Goal: Transaction & Acquisition: Purchase product/service

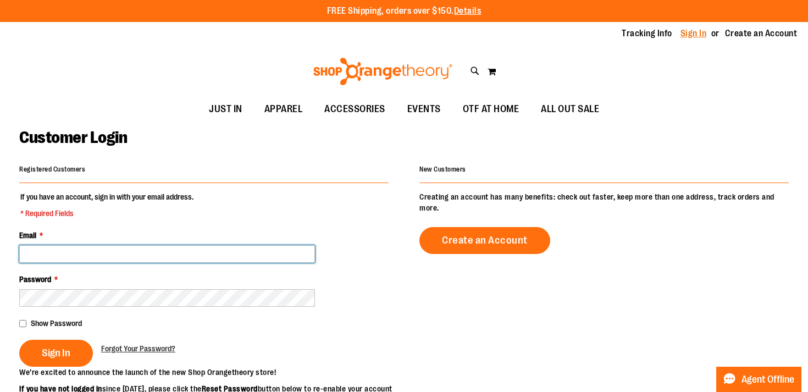
type input "**********"
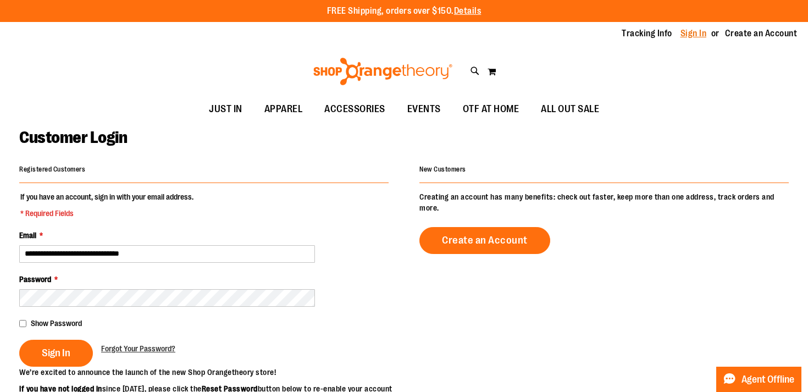
type input "**********"
click at [694, 30] on link "Sign In" at bounding box center [693, 33] width 26 height 12
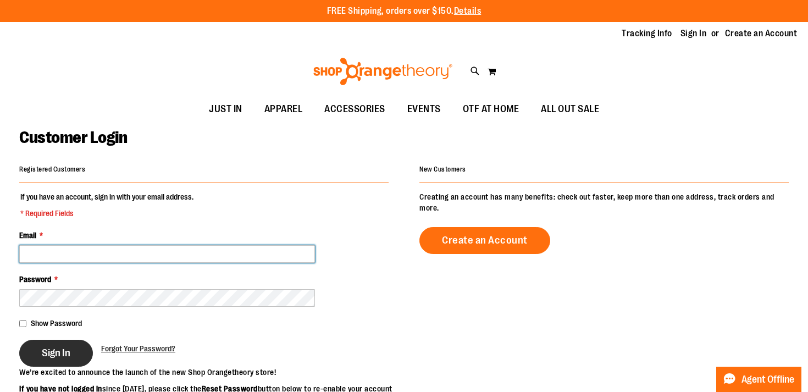
type input "**********"
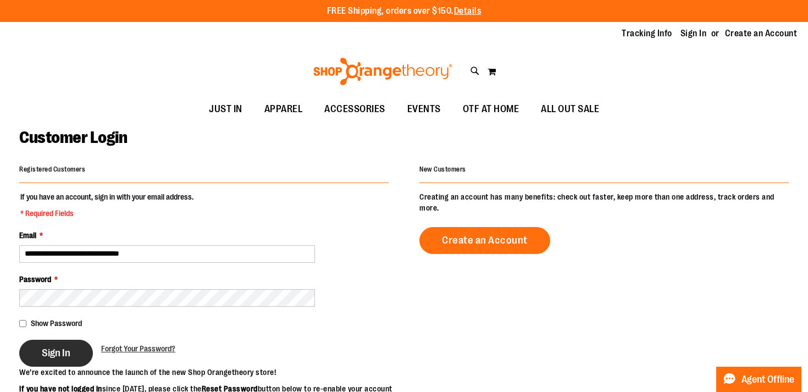
type input "**********"
click at [41, 363] on button "Sign In" at bounding box center [56, 353] width 74 height 27
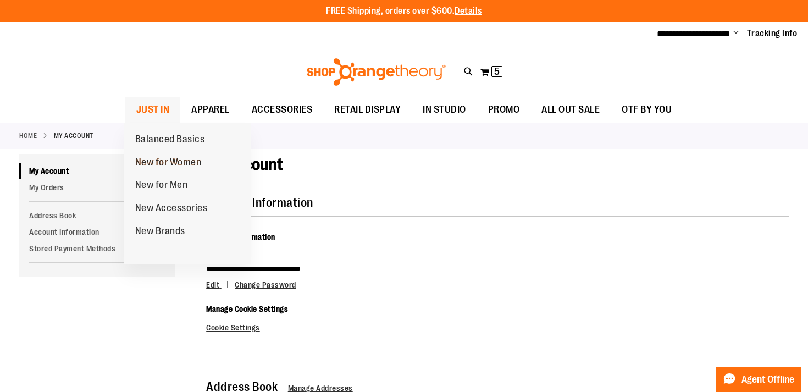
type input "**********"
click at [152, 164] on span "New for Women" at bounding box center [168, 164] width 67 height 14
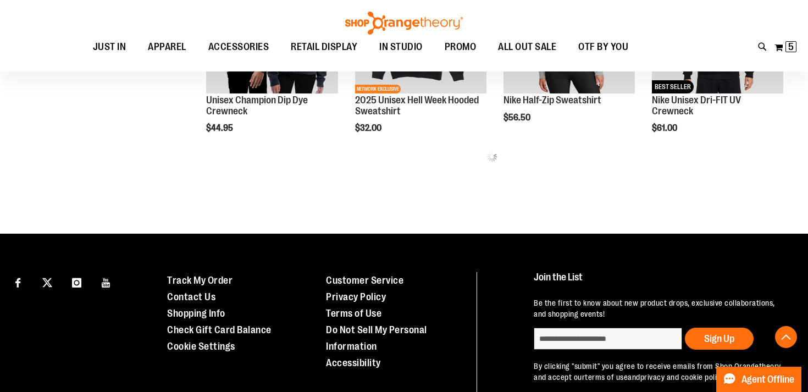
scroll to position [662, 0]
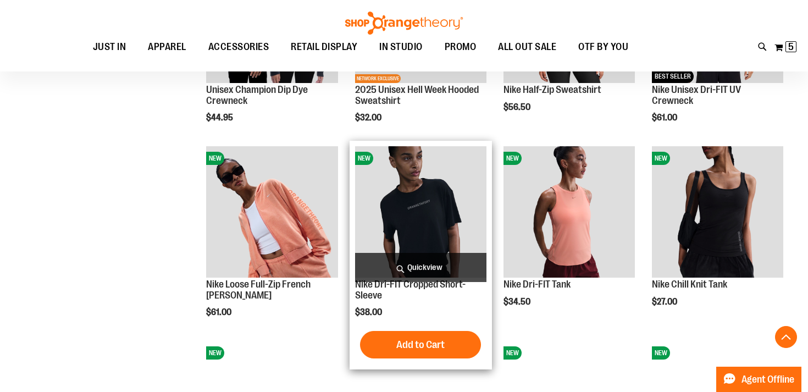
type input "**********"
click at [390, 184] on img "product" at bounding box center [420, 211] width 131 height 131
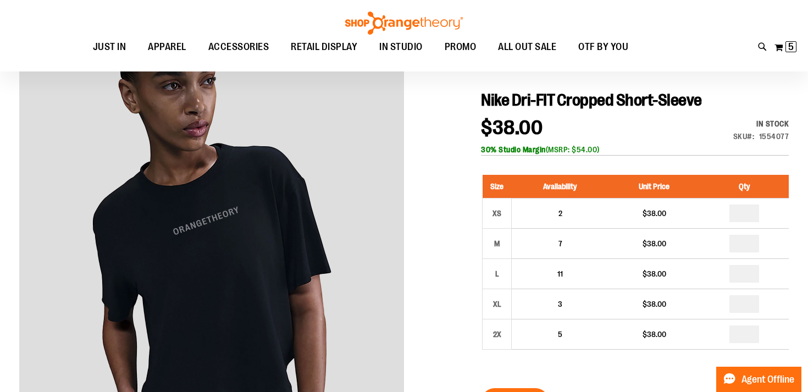
scroll to position [90, 0]
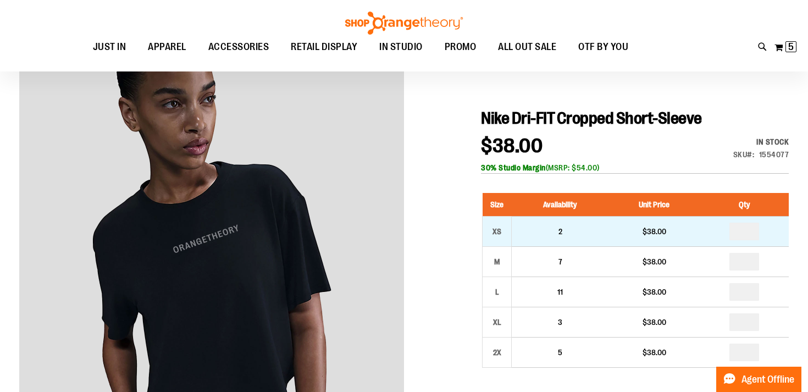
type input "**********"
click at [743, 233] on input "*" at bounding box center [744, 232] width 30 height 18
type input "*"
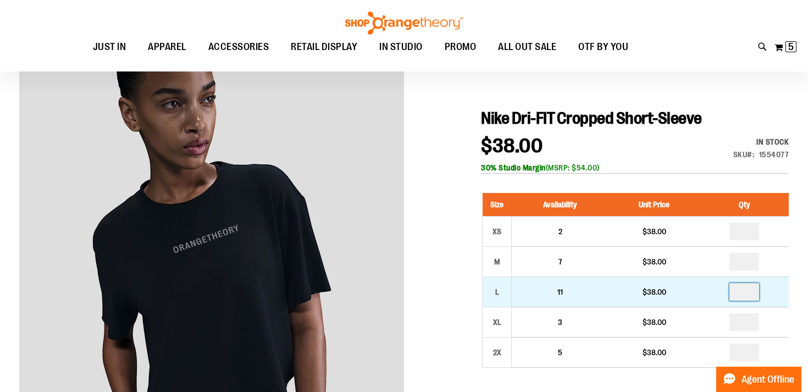
click at [749, 297] on input "number" at bounding box center [744, 292] width 30 height 18
type input "*"
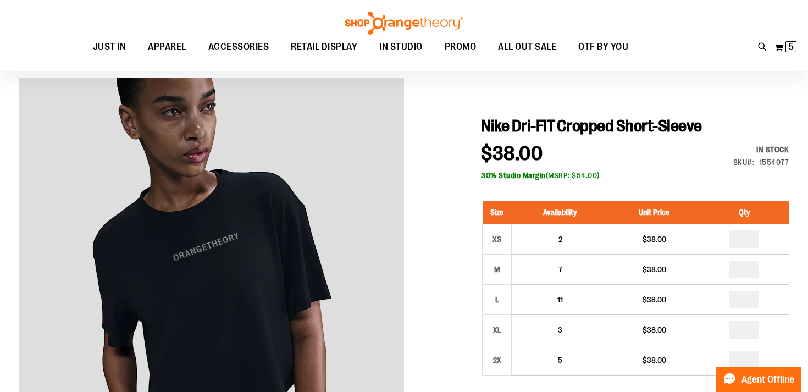
scroll to position [80, 0]
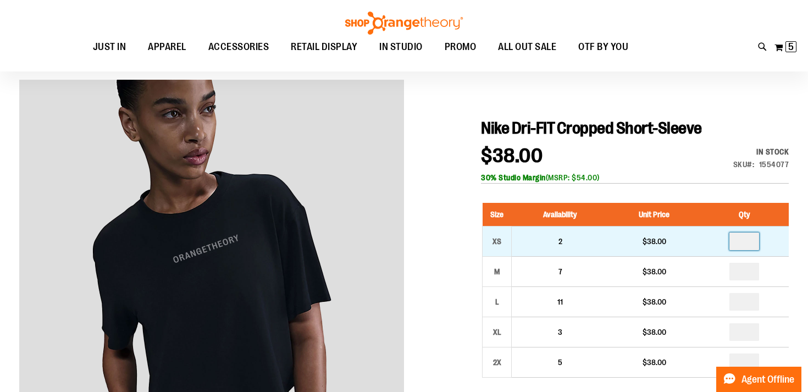
click at [747, 239] on input "*" at bounding box center [744, 241] width 30 height 18
type input "*"
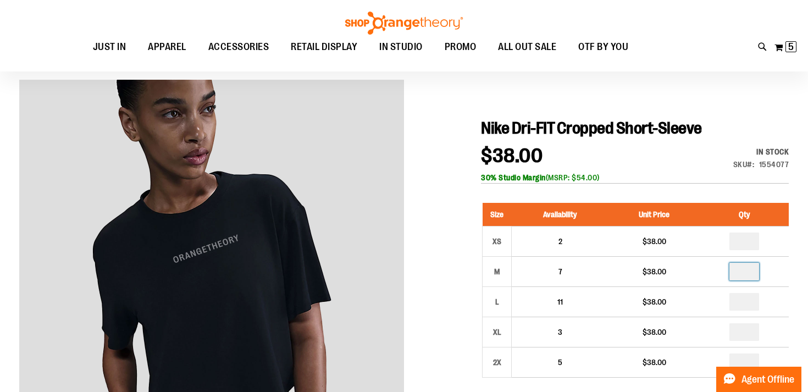
click at [746, 270] on input "number" at bounding box center [744, 272] width 30 height 18
type input "*"
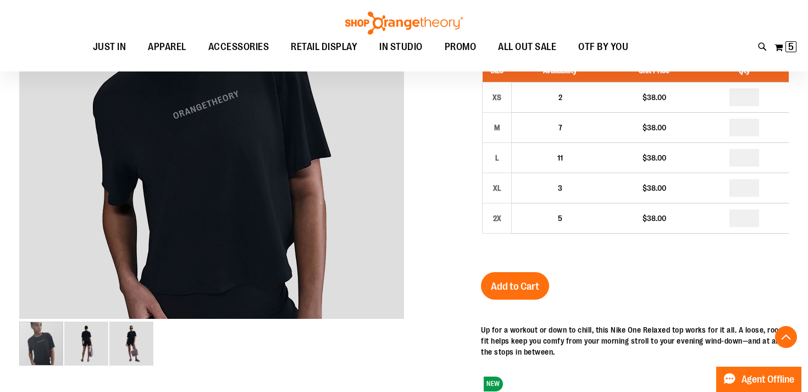
scroll to position [225, 0]
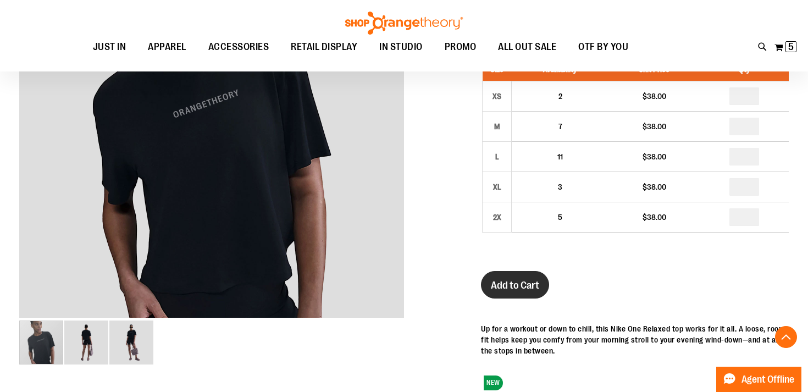
click at [514, 279] on button "Add to Cart" at bounding box center [515, 284] width 68 height 27
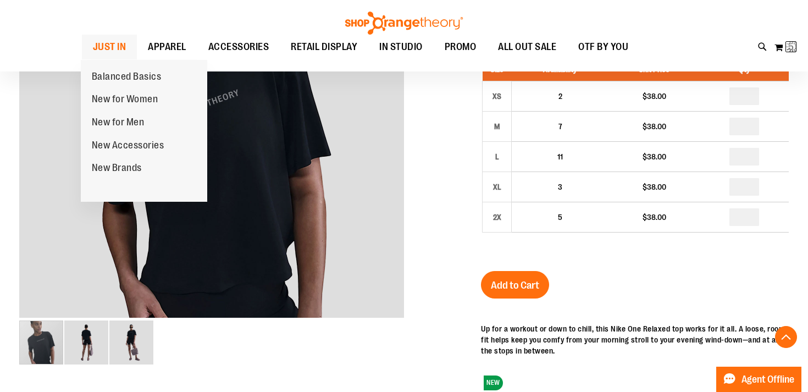
click at [109, 47] on span "JUST IN" at bounding box center [110, 47] width 34 height 25
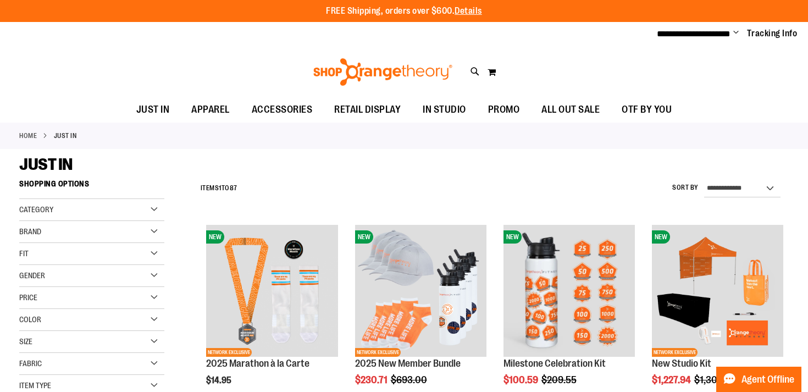
type input "**********"
click at [87, 232] on div "Brand" at bounding box center [91, 232] width 145 height 22
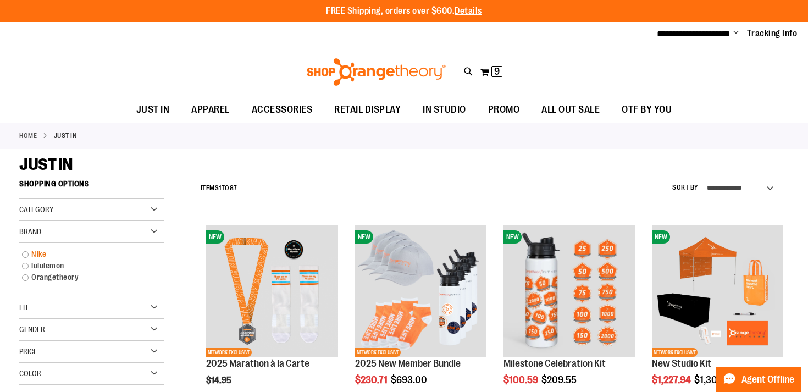
click at [24, 253] on link "Nike" at bounding box center [85, 254] width 139 height 12
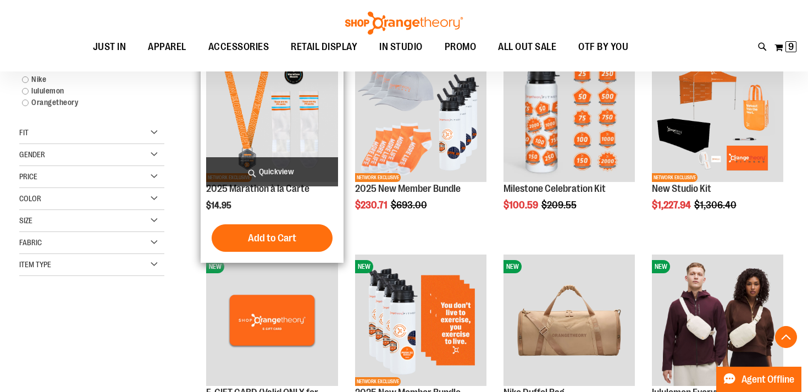
scroll to position [174, 0]
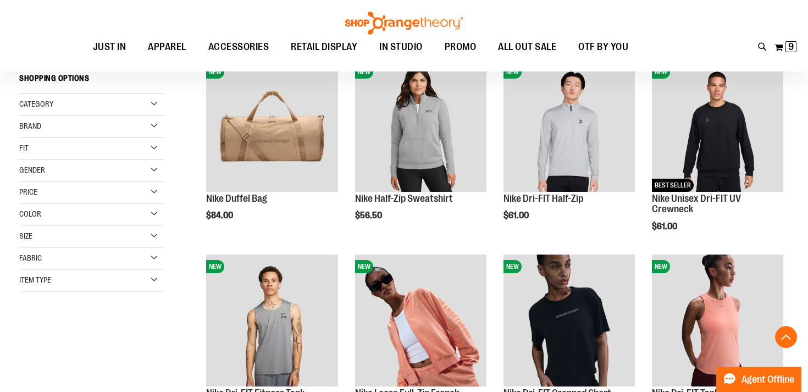
scroll to position [163, 0]
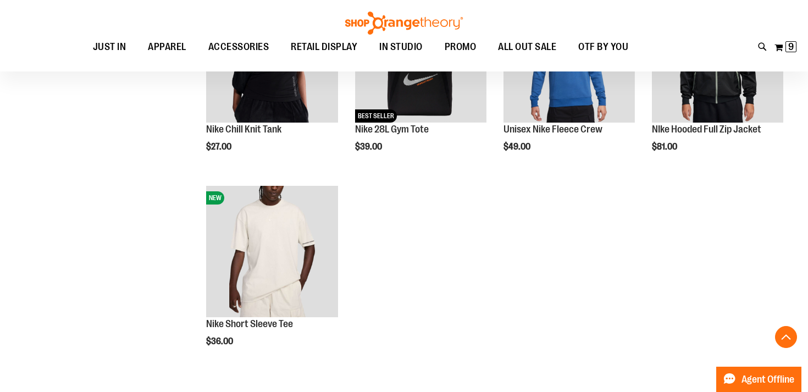
scroll to position [624, 0]
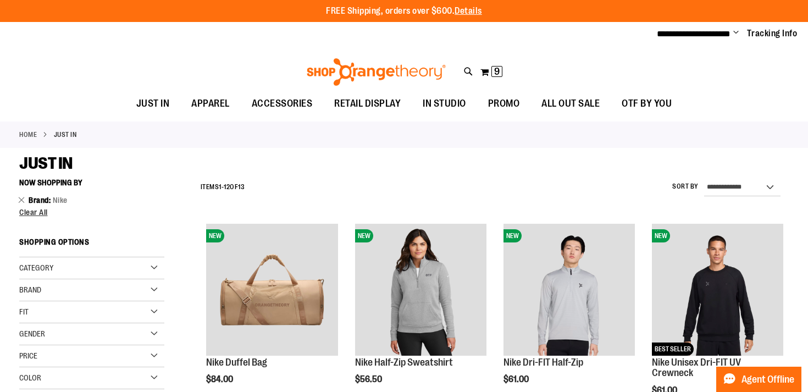
click at [33, 203] on span "Brand" at bounding box center [41, 200] width 24 height 9
click at [21, 197] on link "Remove This Item" at bounding box center [21, 199] width 7 height 11
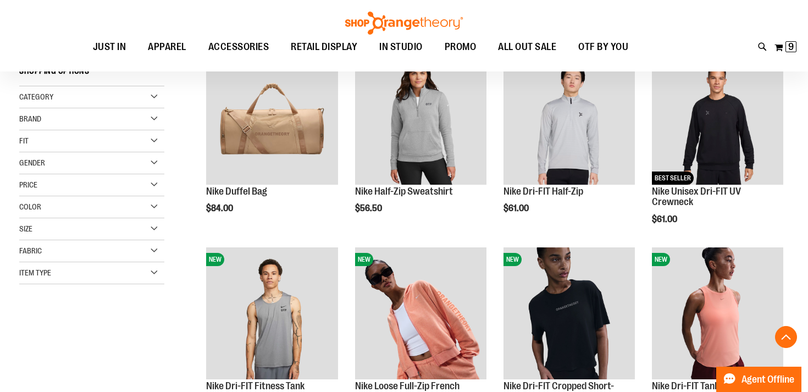
scroll to position [173, 0]
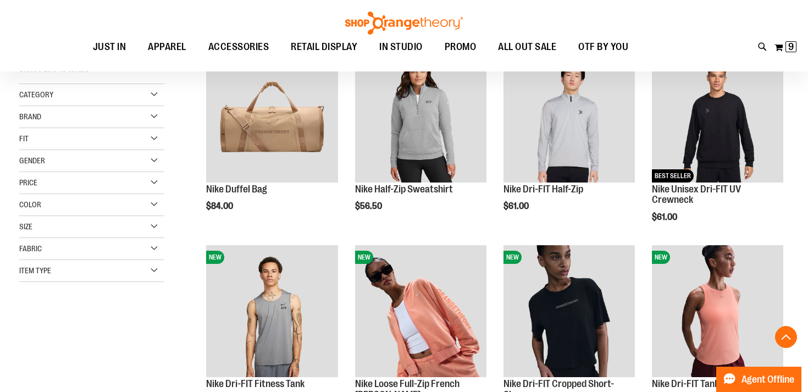
click at [154, 114] on div "Brand" at bounding box center [91, 117] width 145 height 22
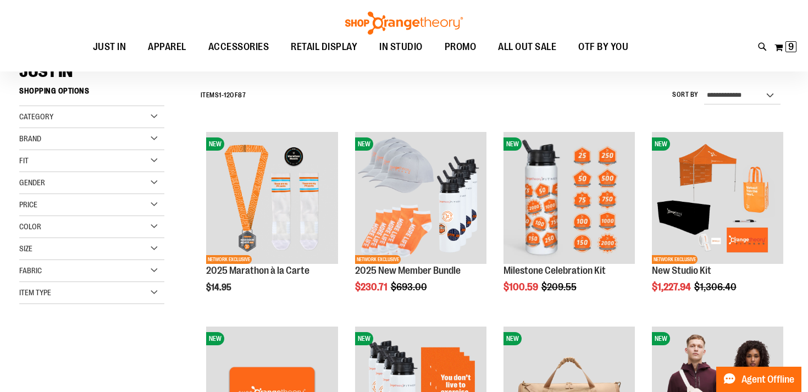
scroll to position [90, 0]
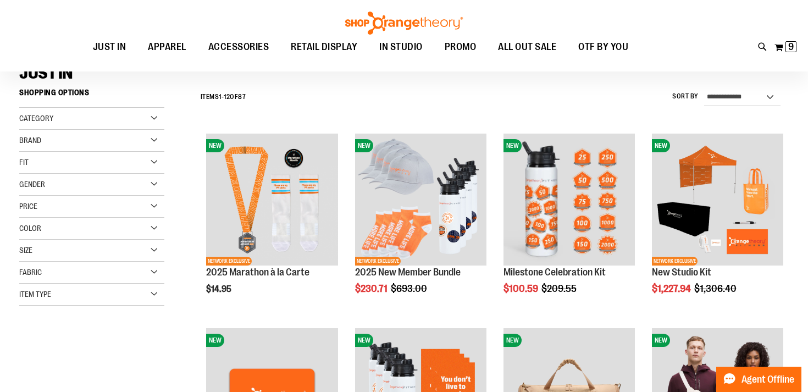
click at [154, 139] on div "Brand" at bounding box center [91, 141] width 145 height 22
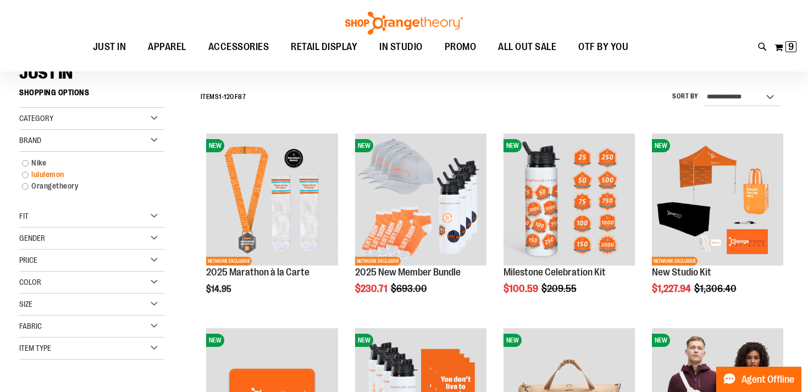
click at [26, 173] on link "lululemon" at bounding box center [85, 175] width 139 height 12
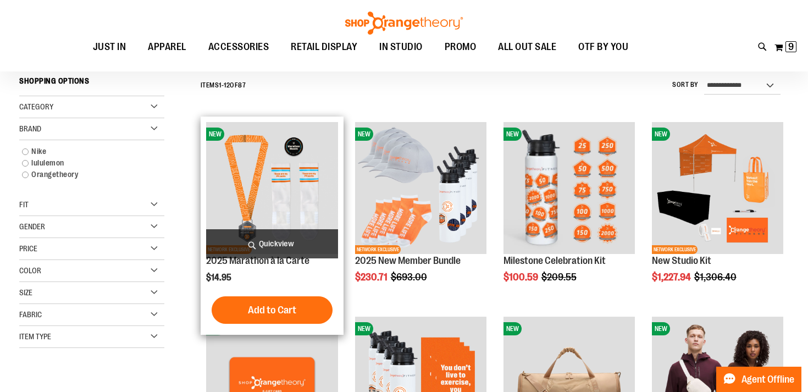
scroll to position [102, 0]
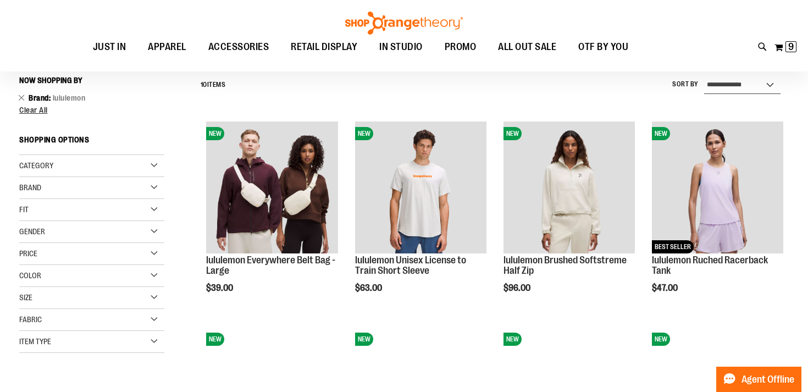
click at [749, 84] on select "**********" at bounding box center [742, 85] width 76 height 18
select select "*********"
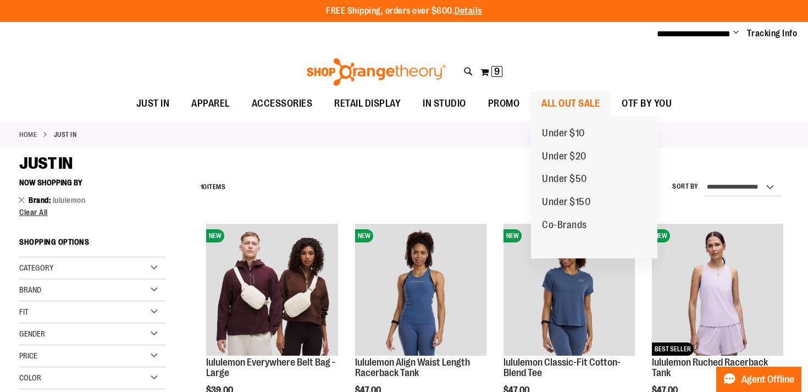
click at [558, 98] on span "ALL OUT SALE" at bounding box center [570, 103] width 58 height 25
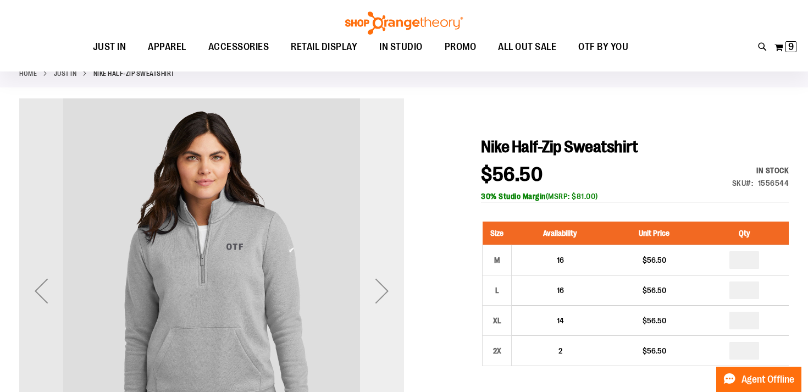
scroll to position [67, 0]
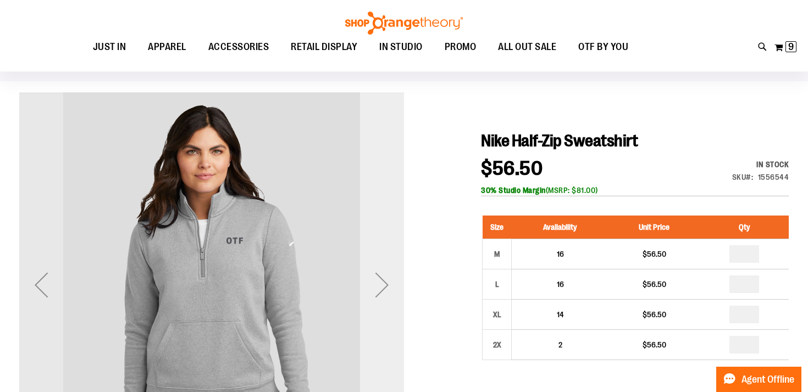
type input "**********"
click at [390, 287] on div "Next" at bounding box center [382, 285] width 44 height 44
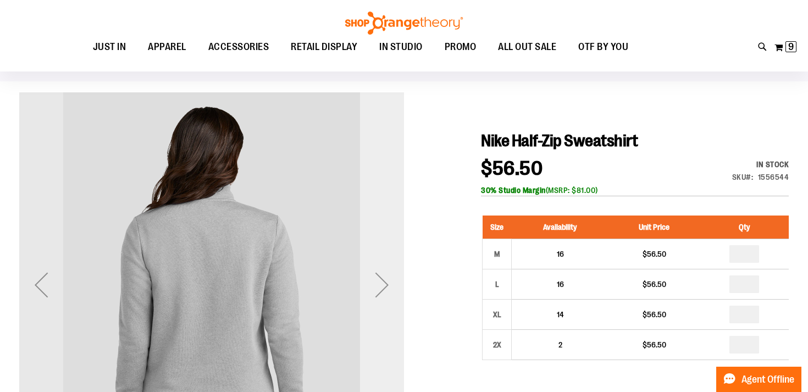
click at [390, 287] on div "Next" at bounding box center [382, 285] width 44 height 44
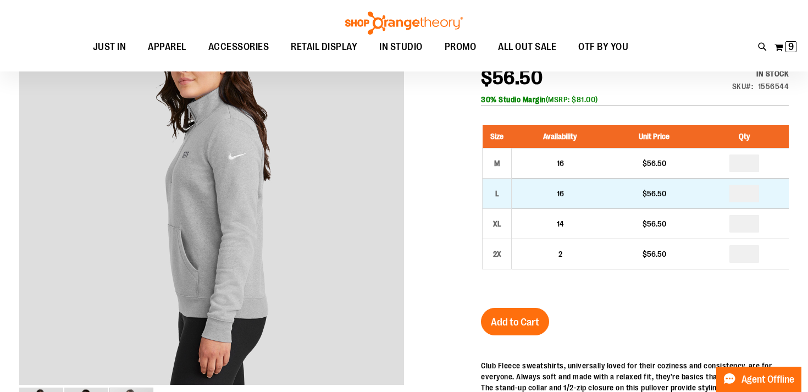
scroll to position [151, 0]
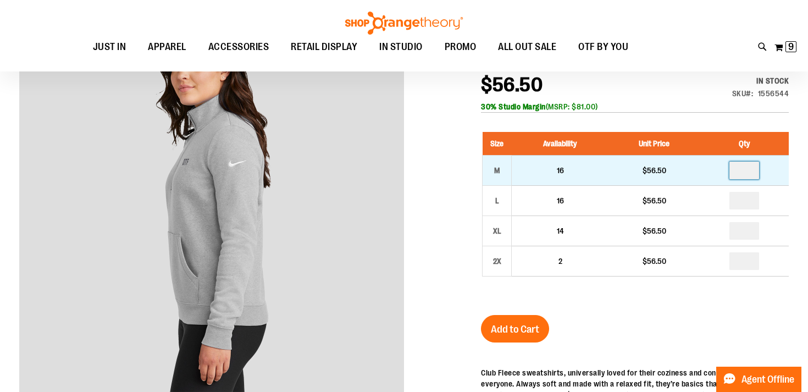
click at [754, 174] on input "number" at bounding box center [744, 171] width 30 height 18
type input "*"
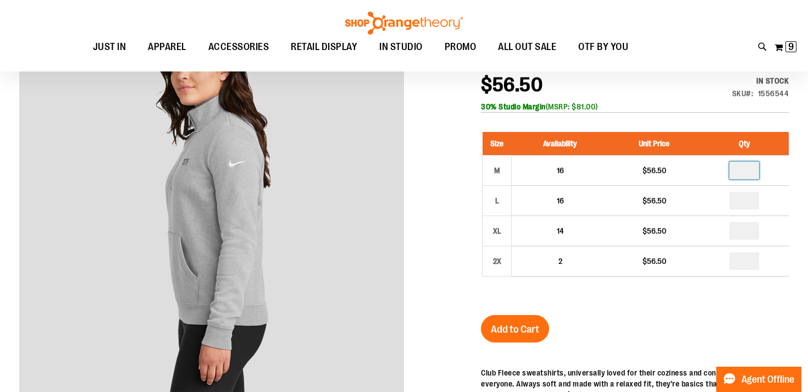
click at [433, 283] on div at bounding box center [403, 334] width 769 height 650
click at [533, 327] on span "Add to Cart" at bounding box center [515, 329] width 48 height 12
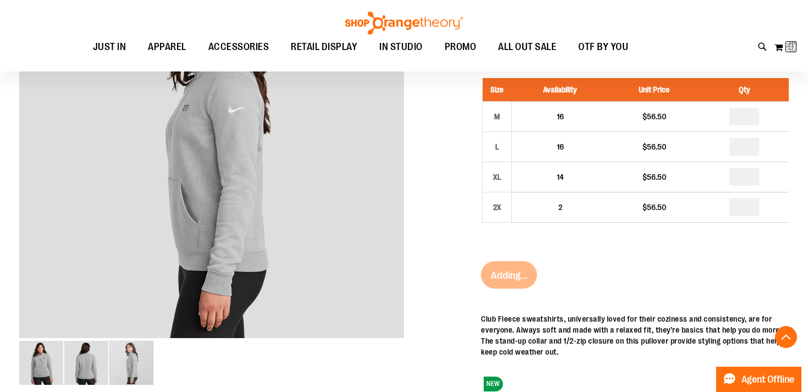
scroll to position [205, 0]
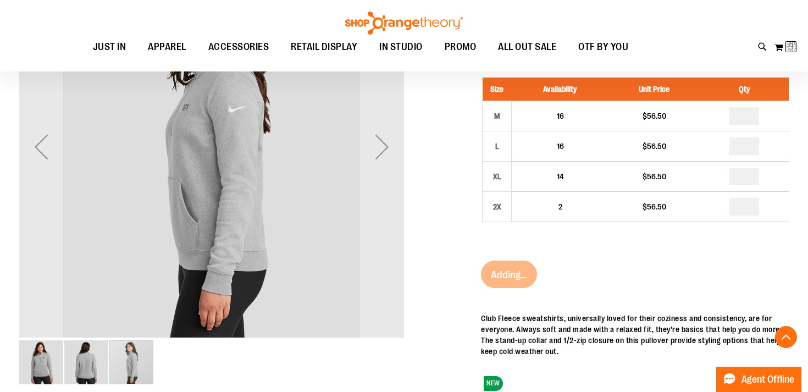
click at [137, 369] on div "carousel" at bounding box center [131, 362] width 44 height 44
click at [42, 363] on img "image 1 of 3" at bounding box center [41, 362] width 44 height 44
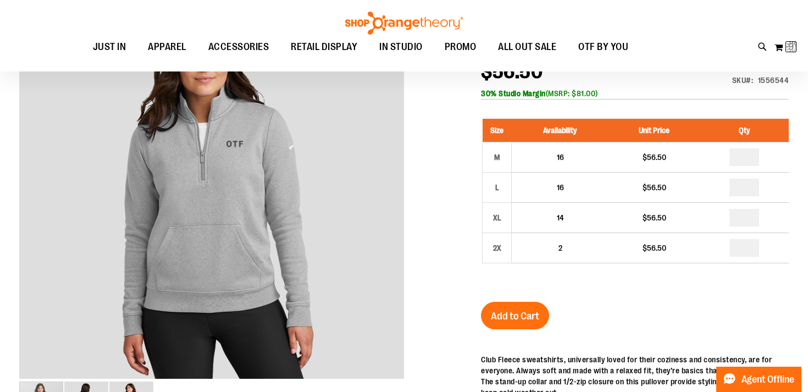
scroll to position [142, 0]
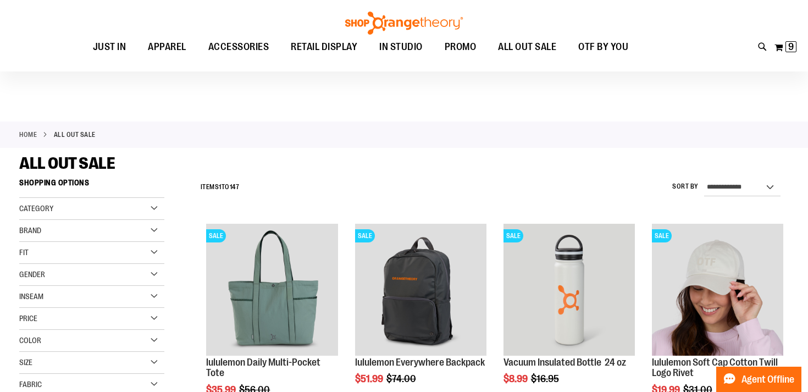
scroll to position [8, 0]
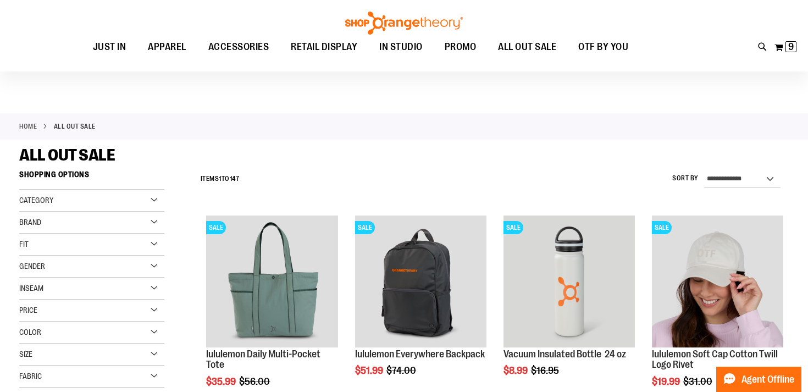
type input "**********"
click at [81, 228] on div "Brand" at bounding box center [91, 223] width 145 height 22
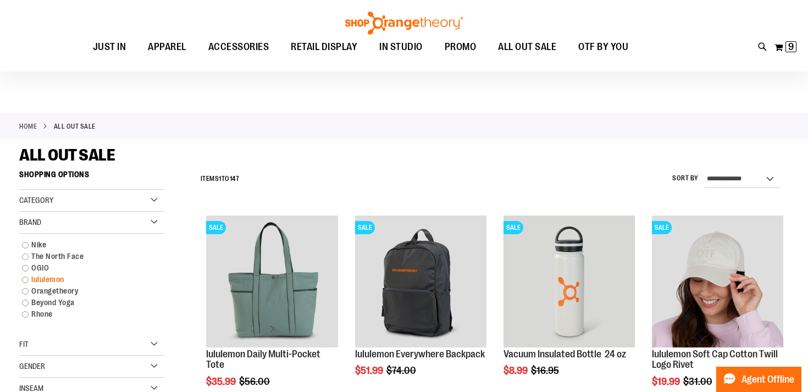
click at [25, 281] on link "lululemon" at bounding box center [85, 280] width 139 height 12
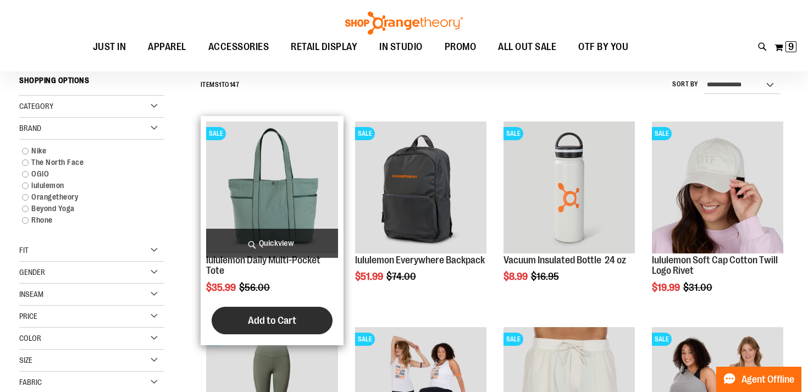
scroll to position [102, 0]
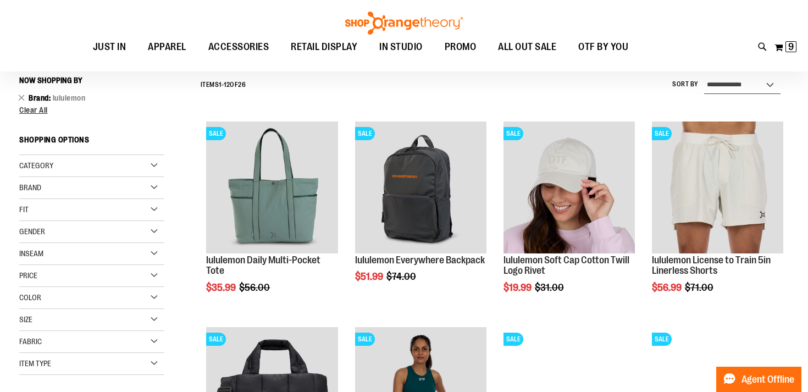
click at [736, 85] on select "**********" at bounding box center [742, 85] width 76 height 18
select select "*********"
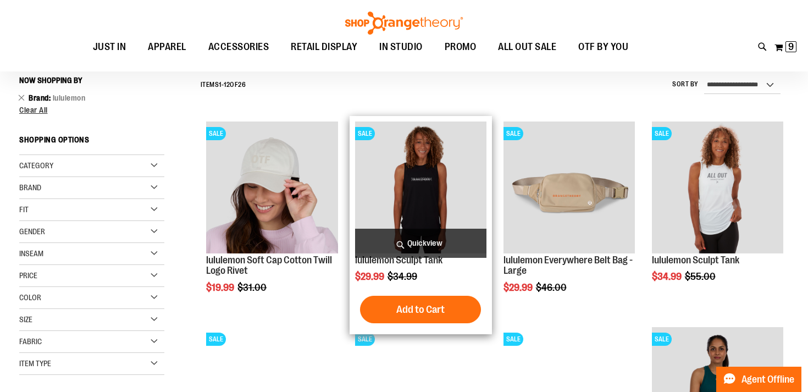
click at [424, 241] on span "Quickview" at bounding box center [420, 243] width 131 height 29
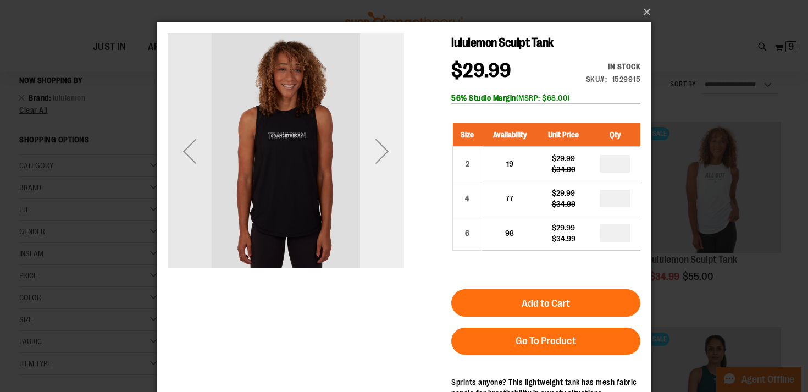
click at [383, 145] on div "Next" at bounding box center [382, 151] width 44 height 44
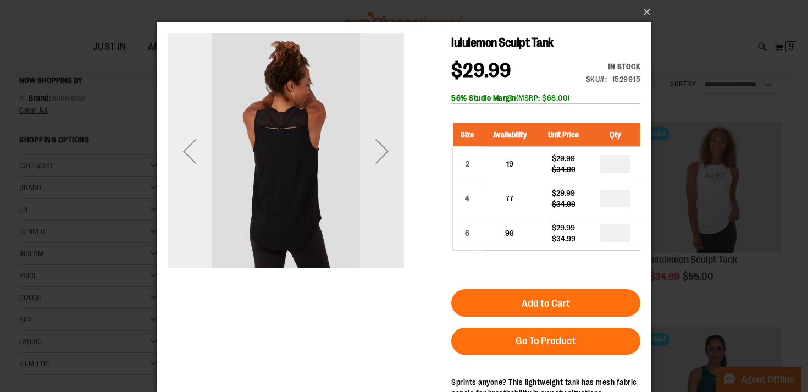
click at [191, 154] on div "Previous" at bounding box center [190, 151] width 44 height 44
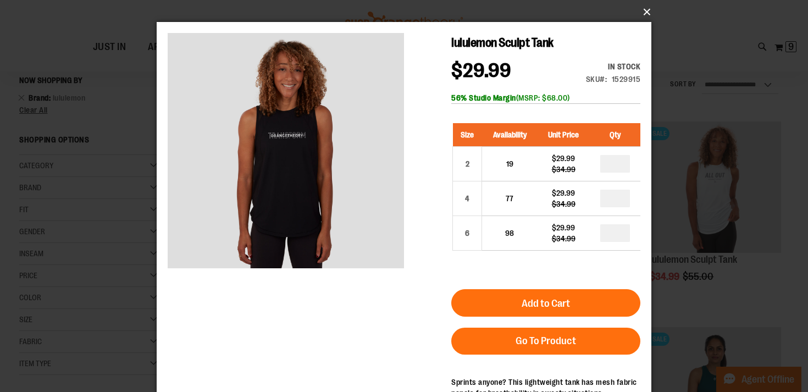
click at [647, 14] on button "×" at bounding box center [407, 12] width 495 height 24
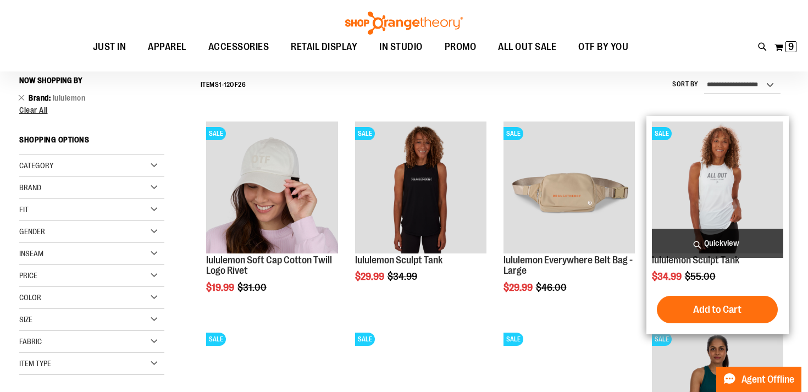
click at [719, 245] on span "Quickview" at bounding box center [717, 243] width 131 height 29
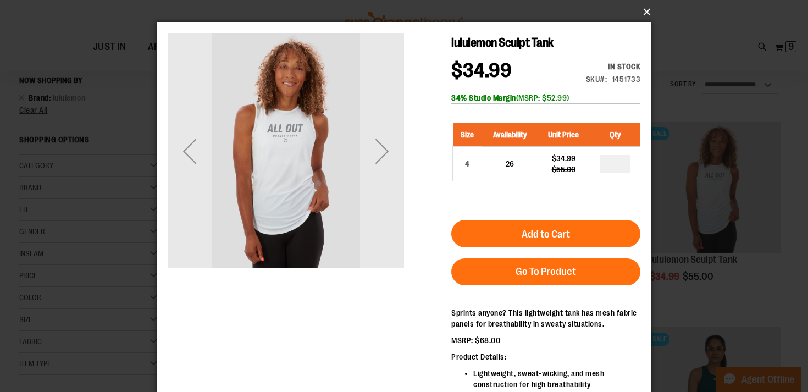
click at [647, 15] on button "×" at bounding box center [407, 12] width 495 height 24
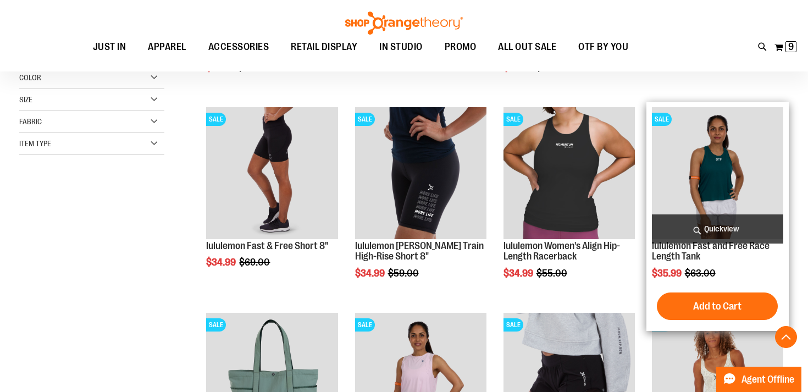
scroll to position [323, 0]
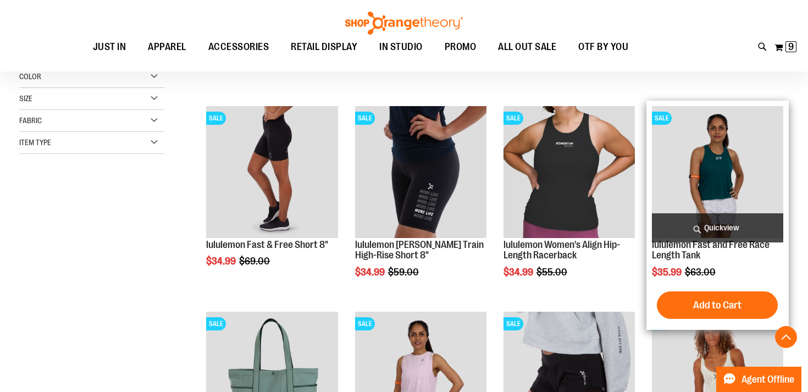
click at [711, 231] on span "Quickview" at bounding box center [717, 227] width 131 height 29
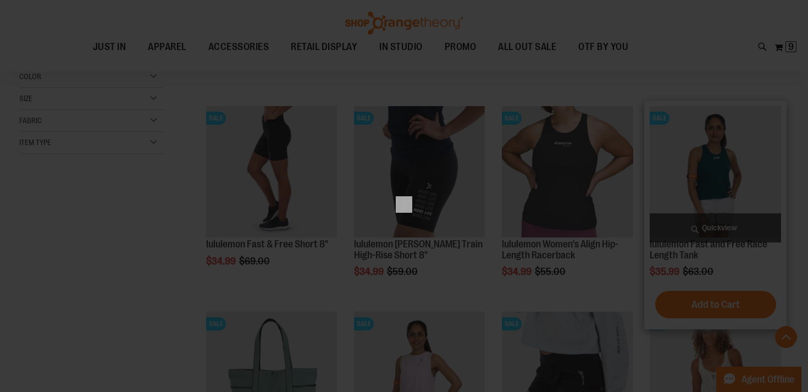
scroll to position [0, 0]
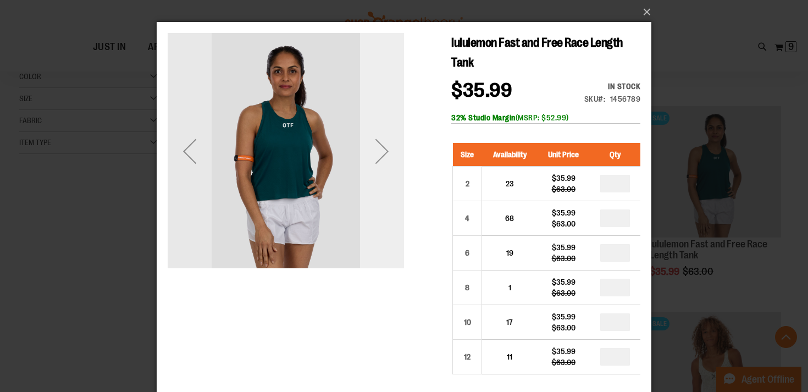
click at [382, 155] on div "Next" at bounding box center [382, 151] width 44 height 44
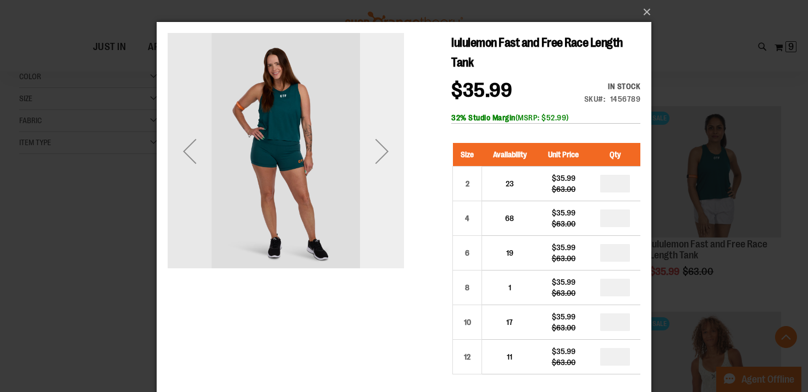
click at [382, 155] on div "Next" at bounding box center [382, 151] width 44 height 44
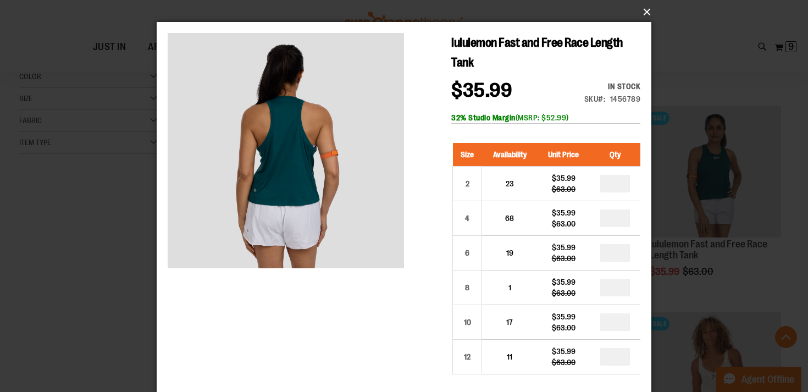
click at [644, 10] on button "×" at bounding box center [407, 12] width 495 height 24
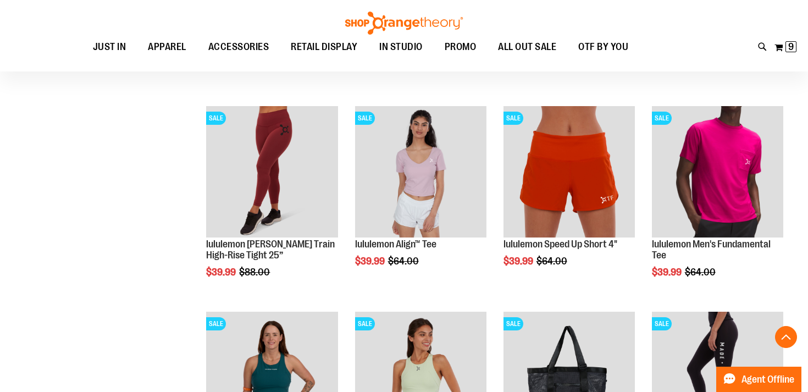
scroll to position [733, 0]
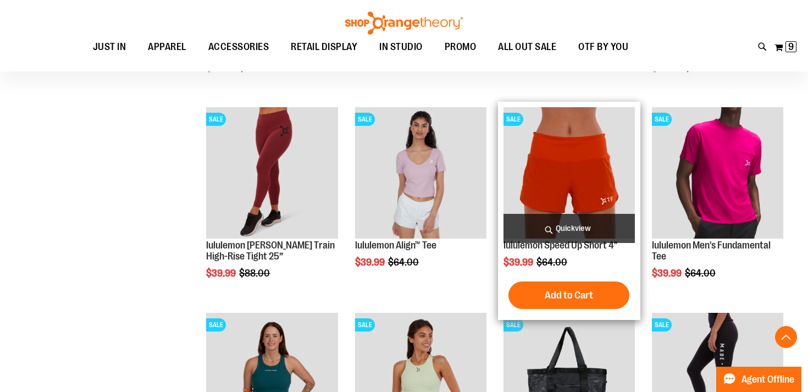
click at [573, 231] on span "Quickview" at bounding box center [568, 228] width 131 height 29
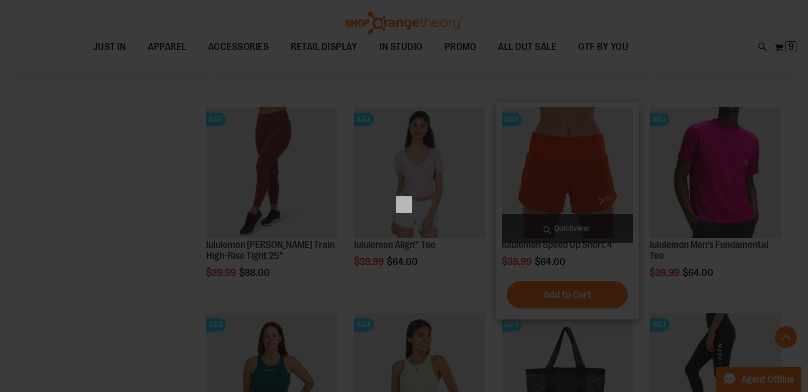
scroll to position [0, 0]
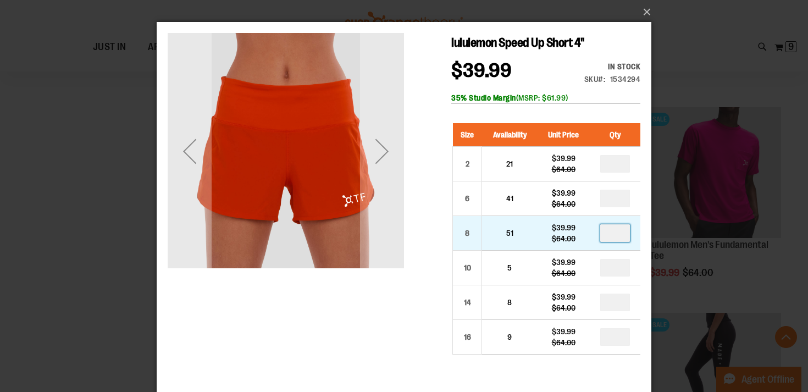
click at [623, 233] on input "number" at bounding box center [615, 233] width 30 height 18
type input "*"
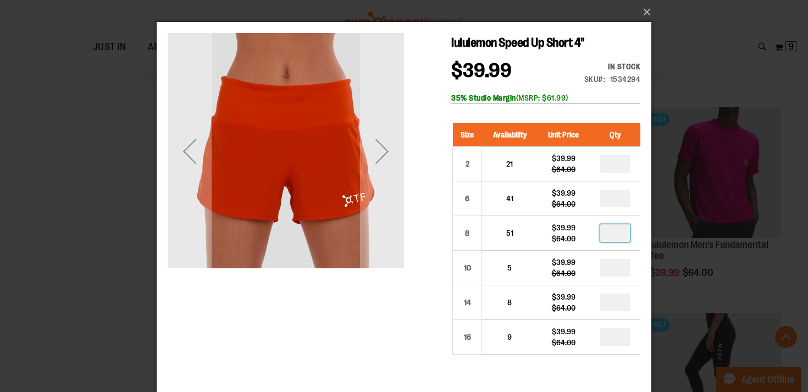
click at [433, 247] on div "lululemon Speed Up Short 4" $39.99 Regular Price $64.00 In stock Only %1 left S…" at bounding box center [404, 305] width 473 height 545
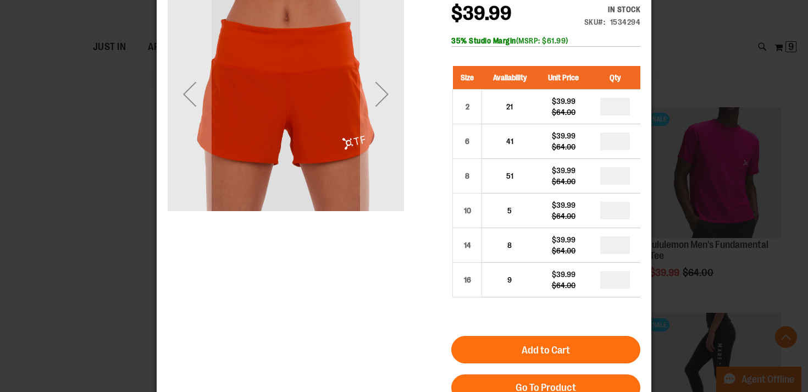
scroll to position [102, 0]
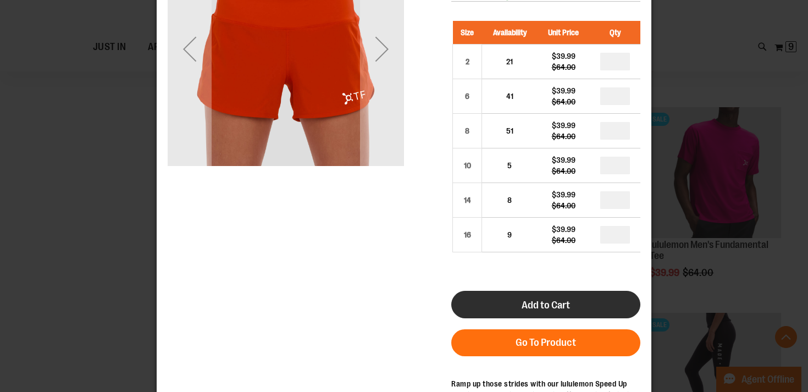
click at [537, 296] on button "Add to Cart" at bounding box center [545, 304] width 189 height 27
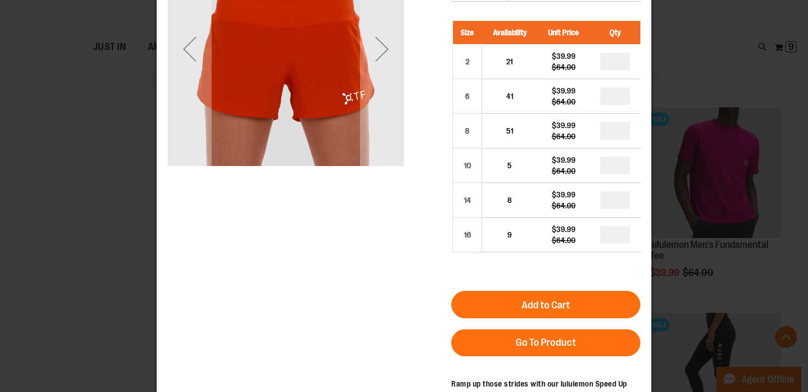
scroll to position [0, 0]
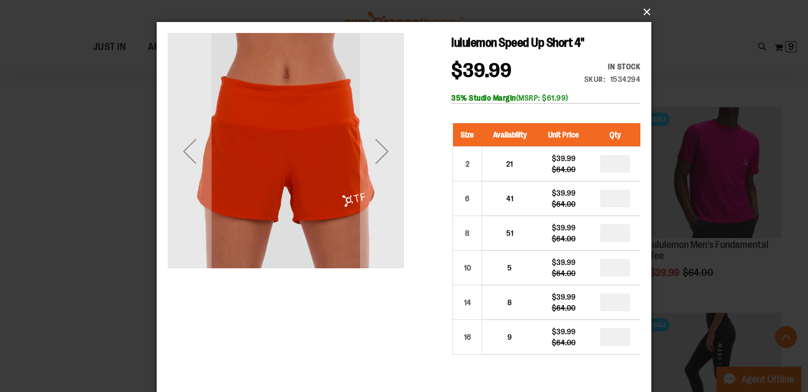
click at [642, 13] on button "×" at bounding box center [407, 12] width 495 height 24
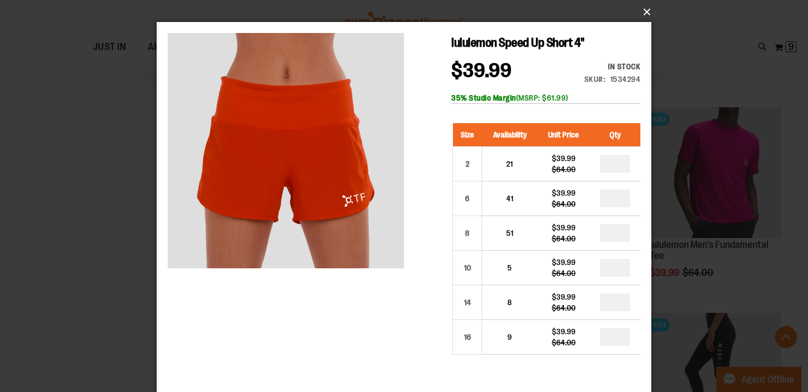
click at [643, 13] on button "×" at bounding box center [407, 12] width 495 height 24
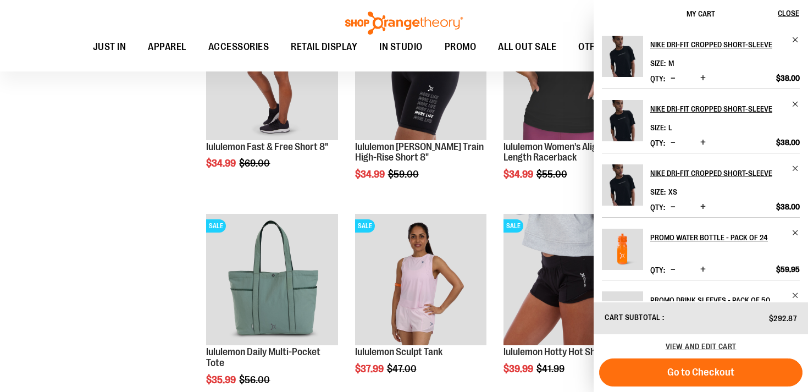
scroll to position [501, 0]
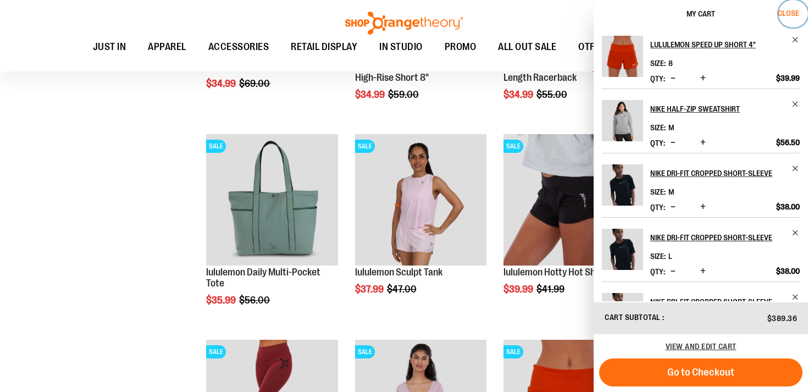
click at [791, 15] on span "Close" at bounding box center [788, 13] width 21 height 9
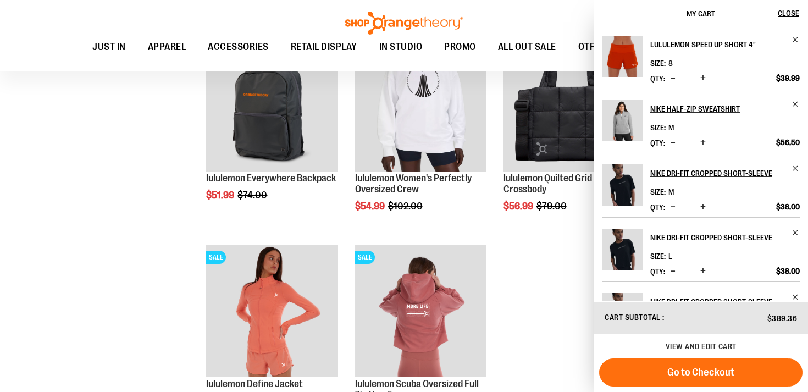
scroll to position [1319, 0]
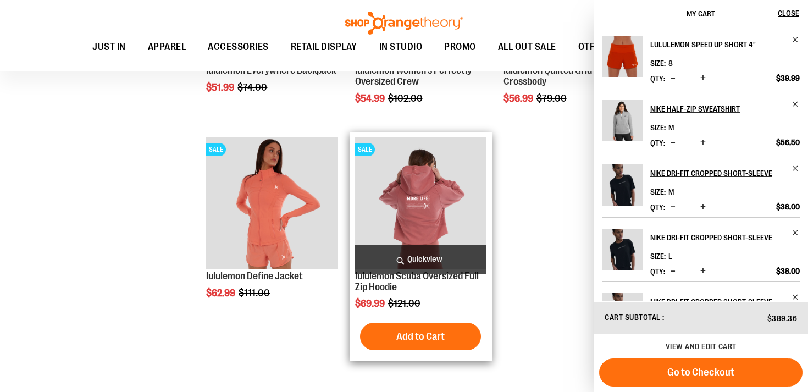
click at [421, 259] on span "Quickview" at bounding box center [420, 259] width 131 height 29
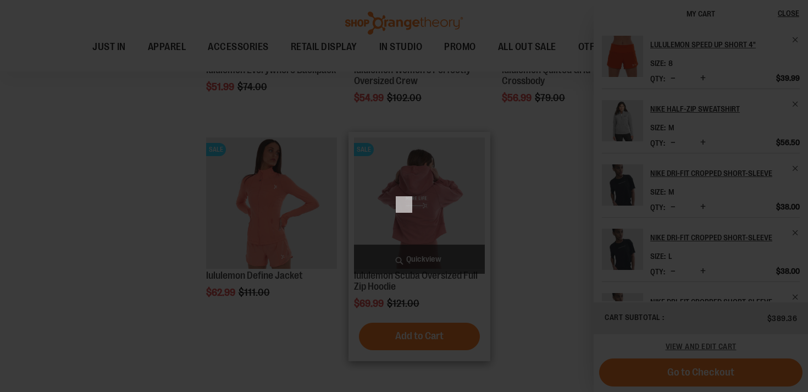
scroll to position [0, 0]
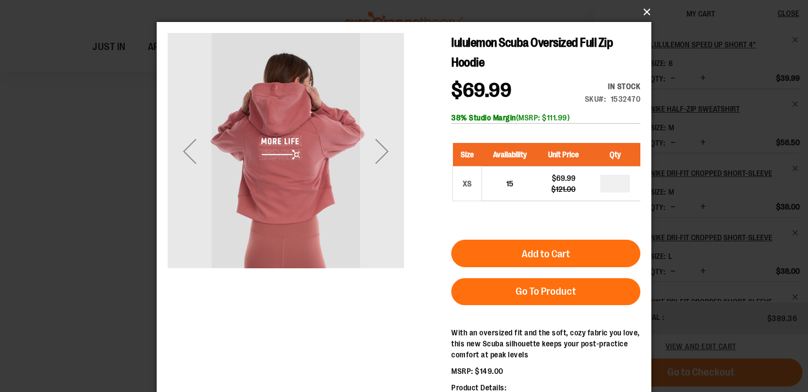
click at [641, 13] on button "×" at bounding box center [407, 12] width 495 height 24
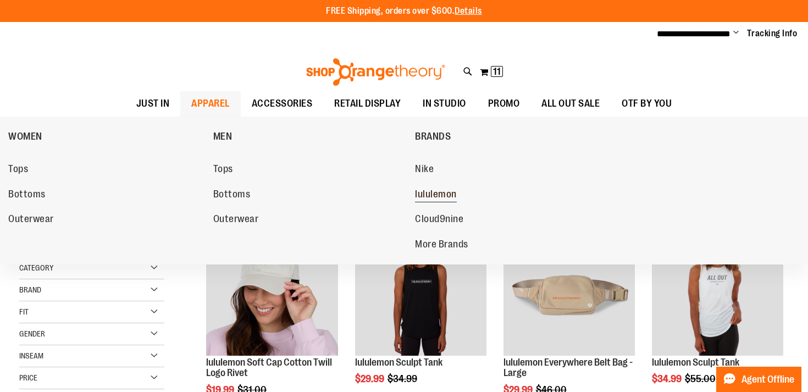
click at [445, 191] on span "lululemon" at bounding box center [436, 196] width 42 height 14
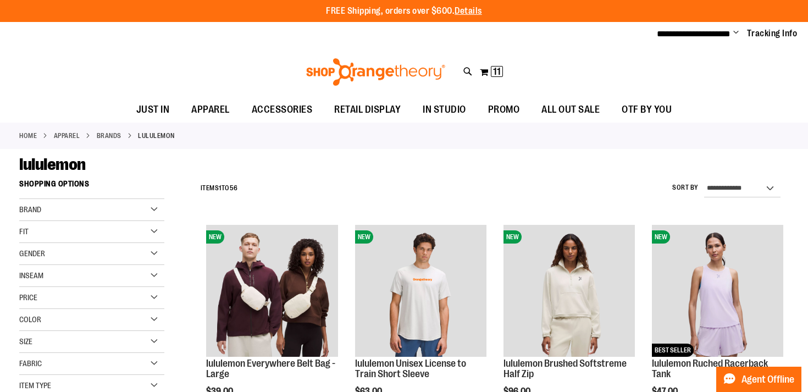
type input "**********"
click at [732, 194] on select "**********" at bounding box center [742, 189] width 76 height 18
select select "*********"
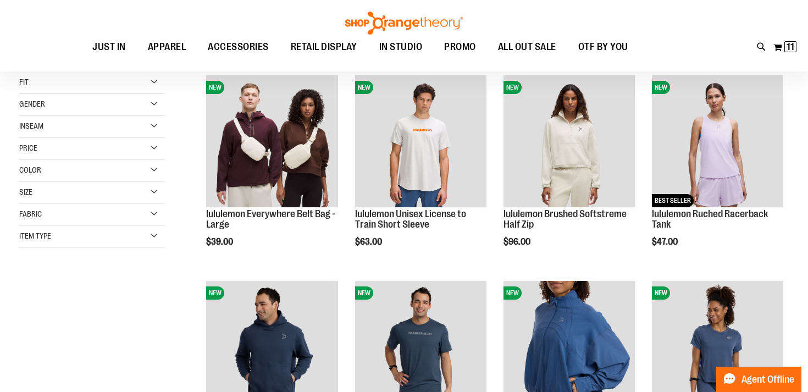
scroll to position [174, 0]
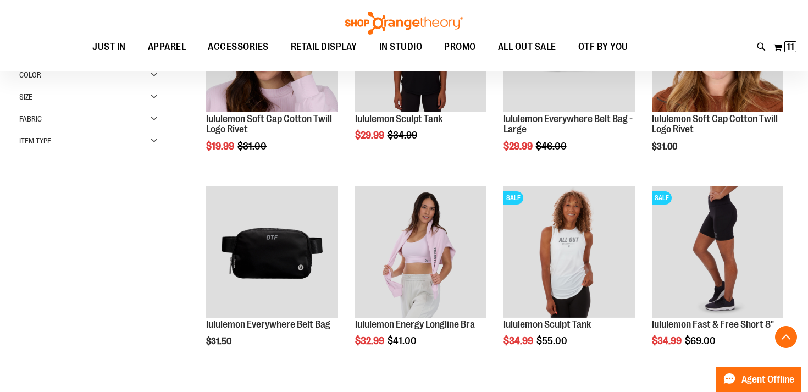
scroll to position [246, 0]
